Goal: Navigation & Orientation: Find specific page/section

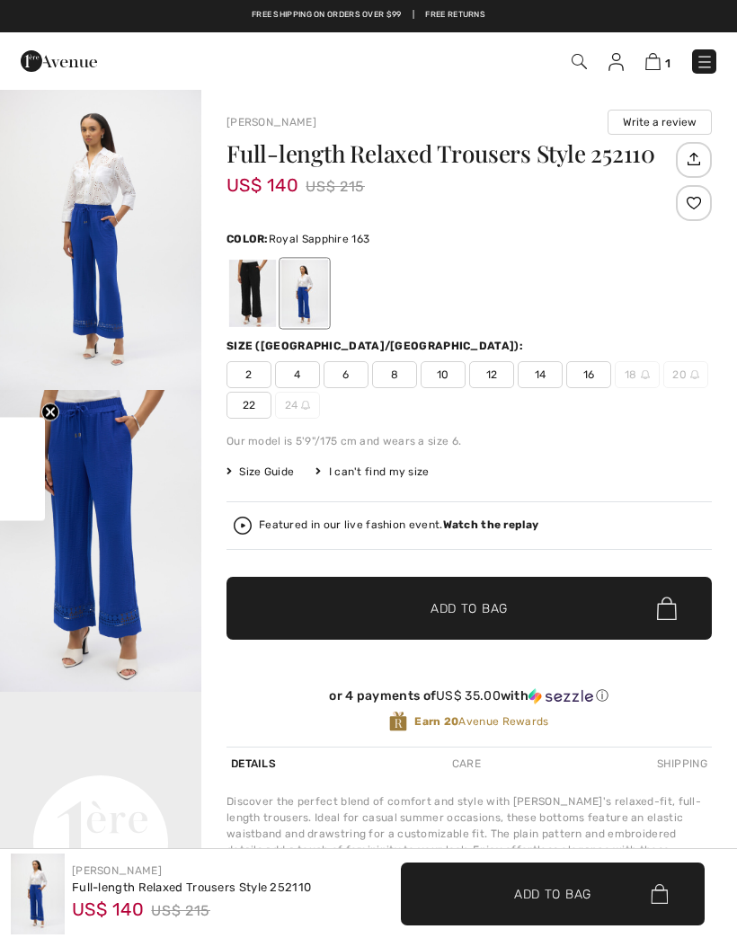
checkbox input "true"
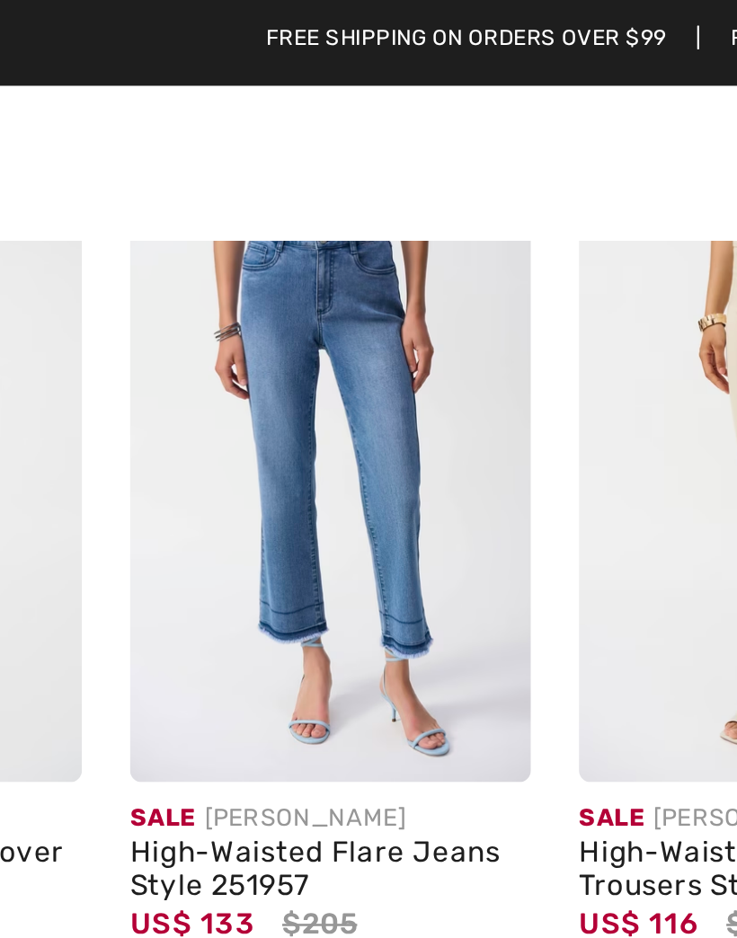
scroll to position [1119, 0]
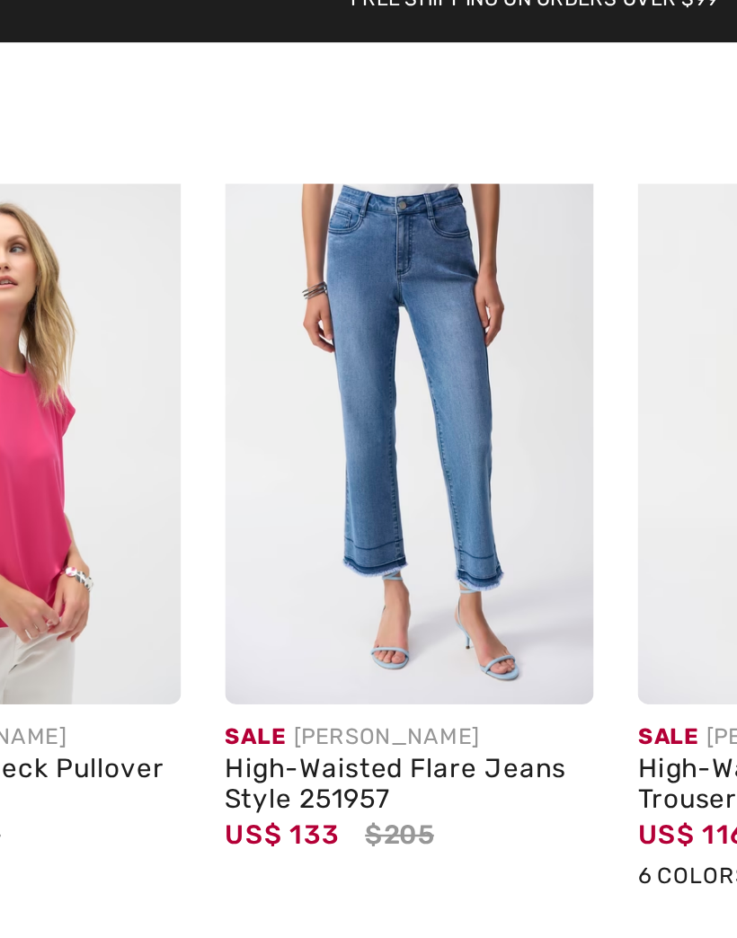
click at [200, 309] on div "Sale JOSEPH RIBKOFF" at bounding box center [275, 315] width 150 height 13
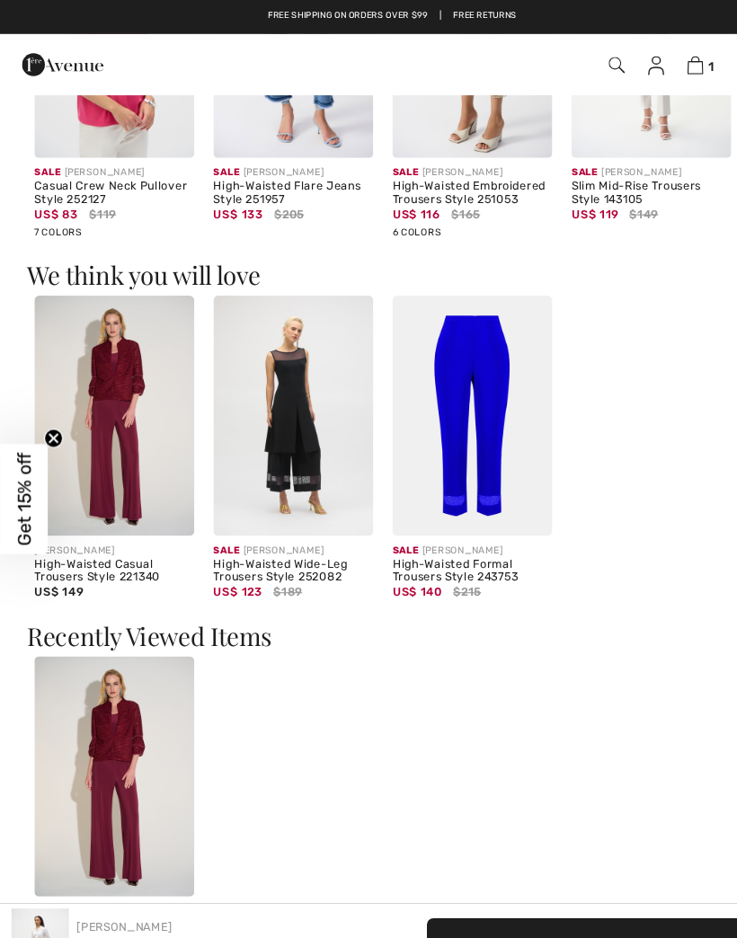
scroll to position [1274, 0]
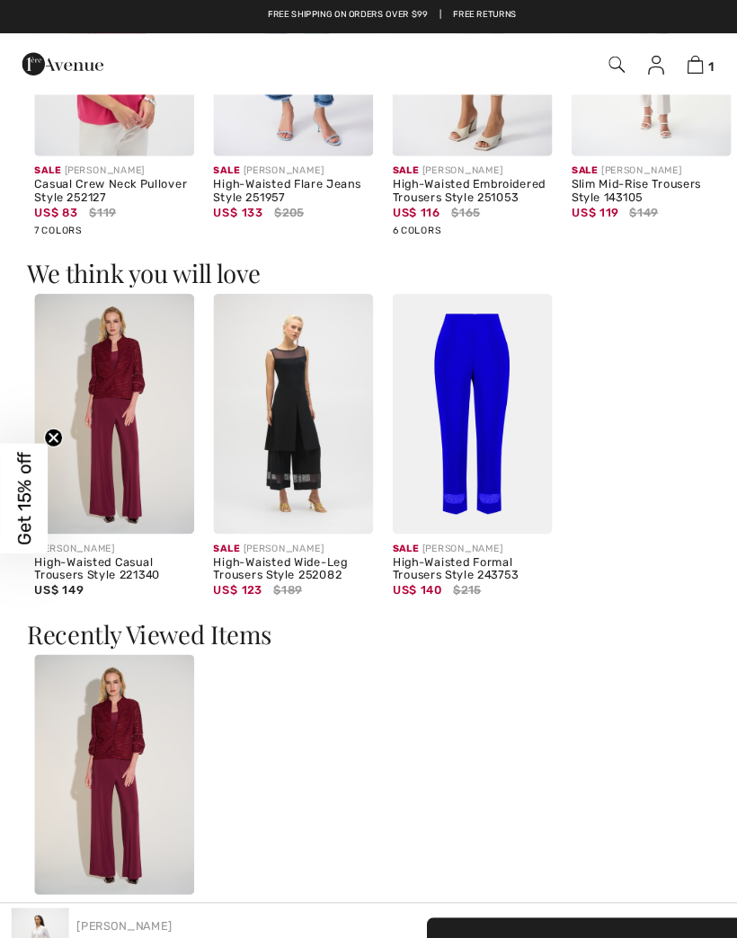
click at [427, 468] on img at bounding box center [443, 389] width 150 height 225
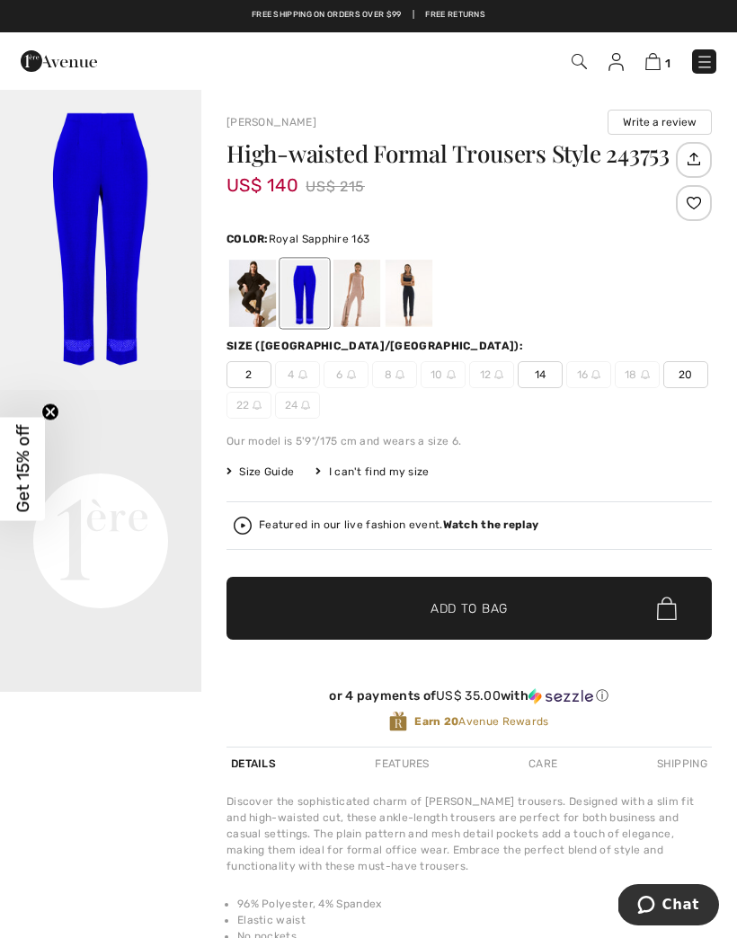
click at [699, 55] on img at bounding box center [704, 62] width 18 height 18
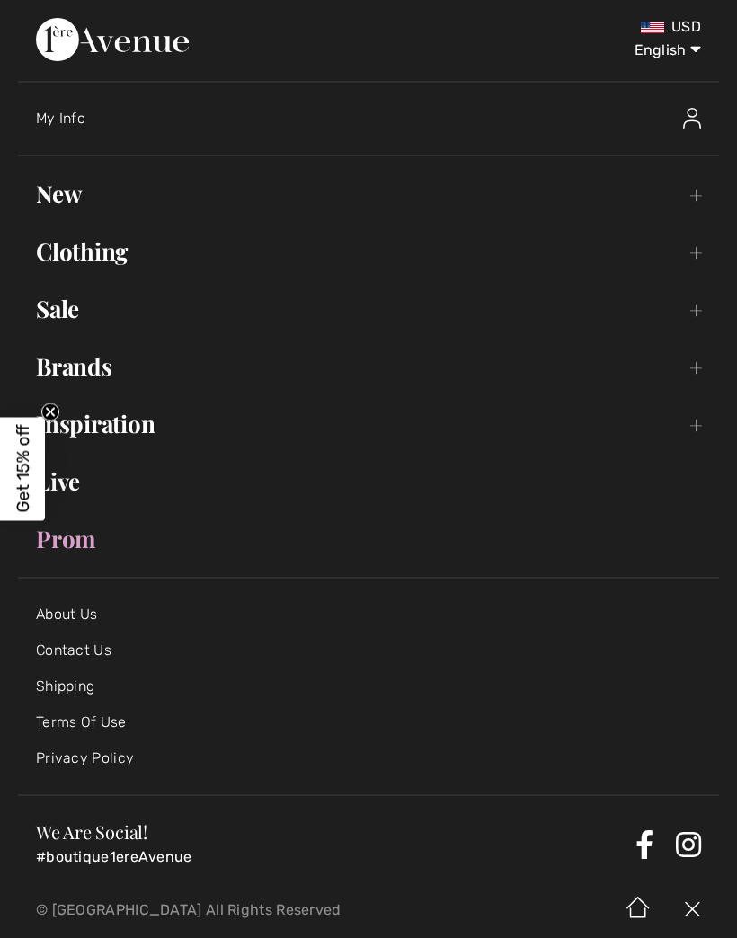
click at [75, 358] on link "Brands Open submenu" at bounding box center [368, 367] width 701 height 40
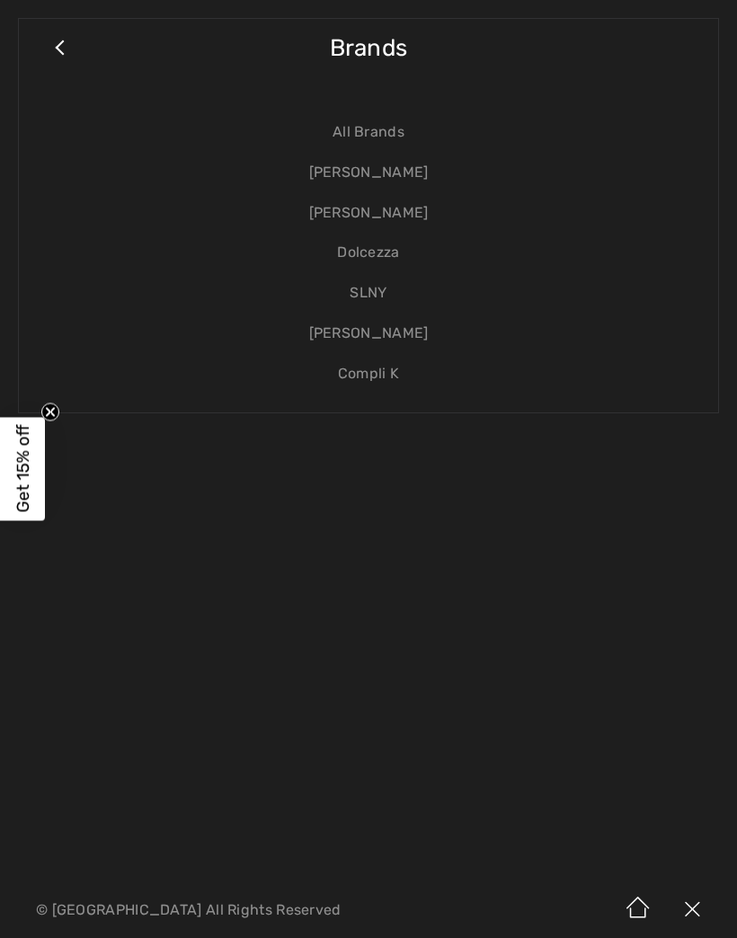
click at [369, 173] on link "[PERSON_NAME]" at bounding box center [368, 173] width 663 height 40
